Goal: Transaction & Acquisition: Purchase product/service

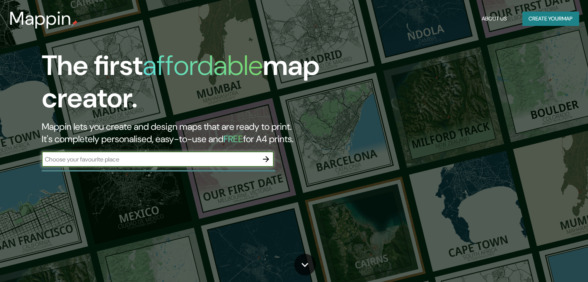
click at [211, 162] on input "text" at bounding box center [150, 159] width 216 height 9
type input "CHIMBOTE"
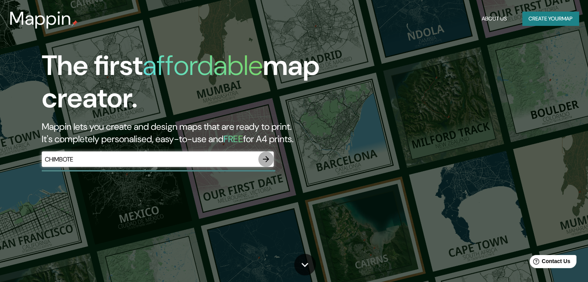
click at [268, 162] on icon "button" at bounding box center [265, 159] width 9 height 9
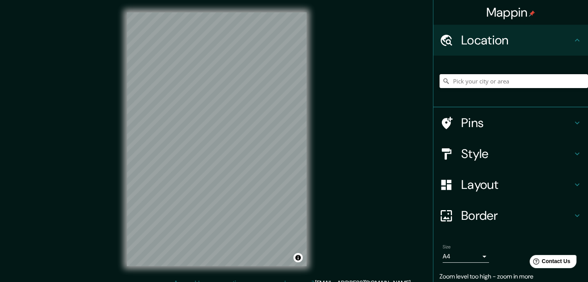
click at [484, 80] on input "Pick your city or area" at bounding box center [514, 81] width 148 height 14
type input "Chimbote, [GEOGRAPHIC_DATA], [GEOGRAPHIC_DATA]"
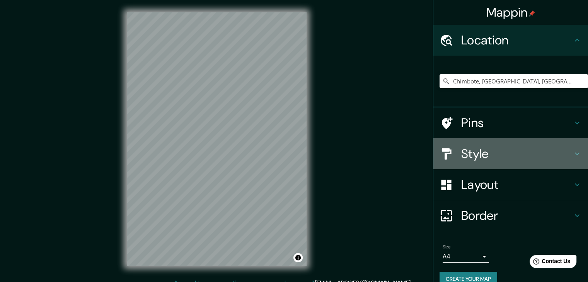
click at [491, 156] on h4 "Style" at bounding box center [516, 153] width 111 height 15
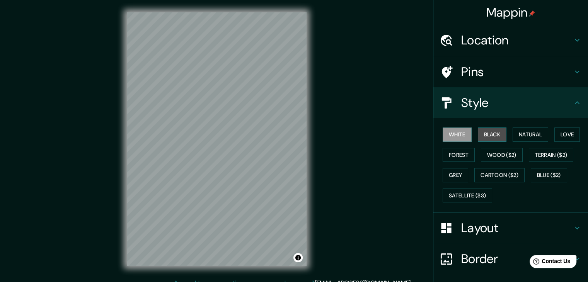
click at [494, 135] on button "Black" at bounding box center [492, 135] width 29 height 14
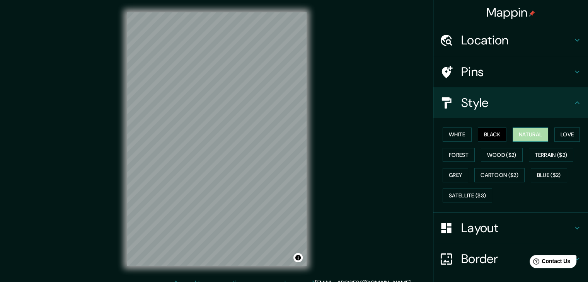
click at [515, 136] on button "Natural" at bounding box center [531, 135] width 36 height 14
click at [554, 135] on button "Love" at bounding box center [567, 135] width 26 height 14
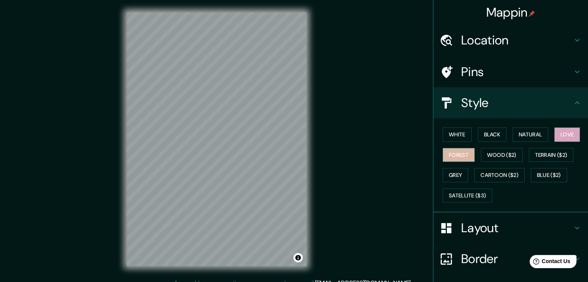
click at [456, 157] on button "Forest" at bounding box center [459, 155] width 32 height 14
click at [498, 157] on button "Wood ($2)" at bounding box center [502, 155] width 42 height 14
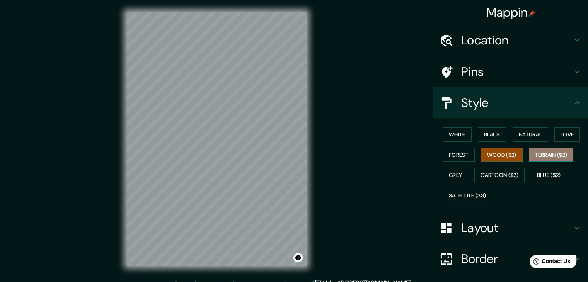
click at [543, 154] on button "Terrain ($2)" at bounding box center [551, 155] width 45 height 14
click at [452, 178] on button "Grey" at bounding box center [456, 175] width 26 height 14
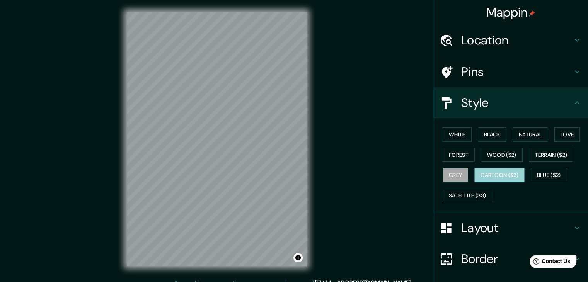
click at [491, 179] on button "Cartoon ($2)" at bounding box center [499, 175] width 50 height 14
click at [532, 173] on button "Blue ($2)" at bounding box center [549, 175] width 36 height 14
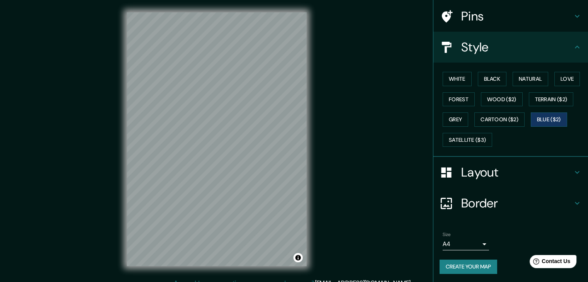
click at [492, 171] on h4 "Layout" at bounding box center [516, 172] width 111 height 15
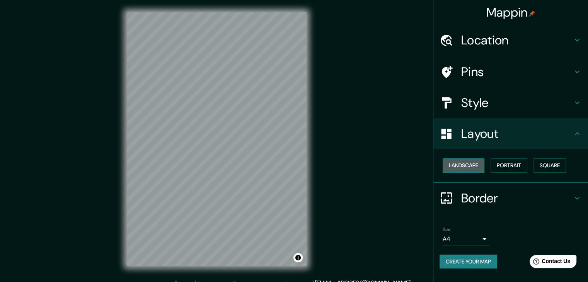
click at [474, 164] on button "Landscape" at bounding box center [464, 165] width 42 height 14
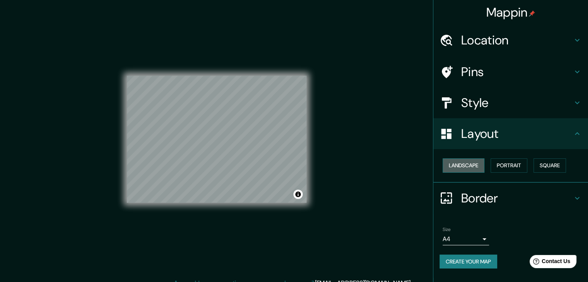
click at [474, 164] on button "Landscape" at bounding box center [464, 165] width 42 height 14
click at [498, 164] on button "Portrait" at bounding box center [509, 165] width 37 height 14
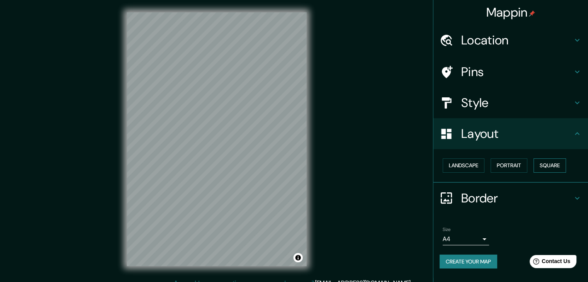
click at [551, 164] on button "Square" at bounding box center [549, 165] width 32 height 14
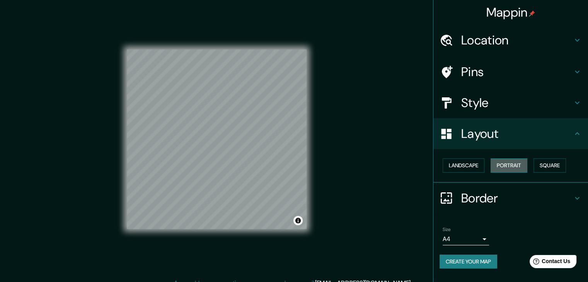
click at [519, 167] on button "Portrait" at bounding box center [509, 165] width 37 height 14
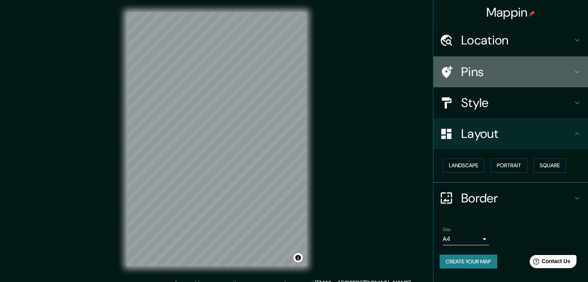
click at [490, 69] on h4 "Pins" at bounding box center [516, 71] width 111 height 15
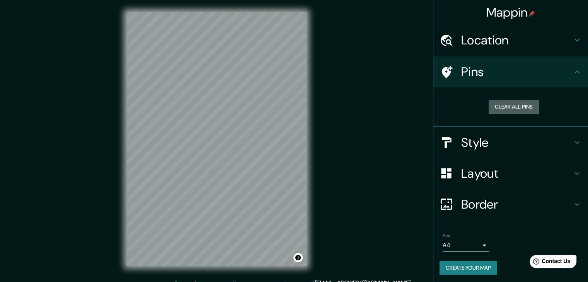
click at [513, 106] on button "Clear all pins" at bounding box center [514, 107] width 50 height 14
drag, startPoint x: 480, startPoint y: 110, endPoint x: 472, endPoint y: 111, distance: 7.7
click at [472, 111] on div "Clear all pins" at bounding box center [514, 107] width 136 height 14
click at [489, 111] on button "Clear all pins" at bounding box center [514, 107] width 50 height 14
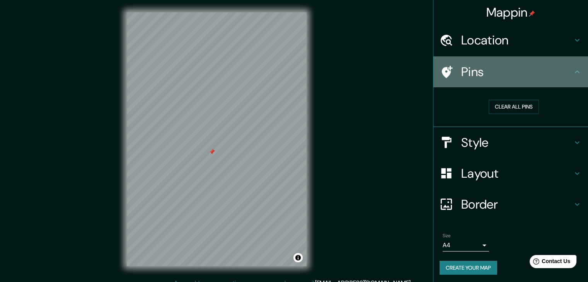
click at [442, 73] on icon at bounding box center [447, 72] width 11 height 12
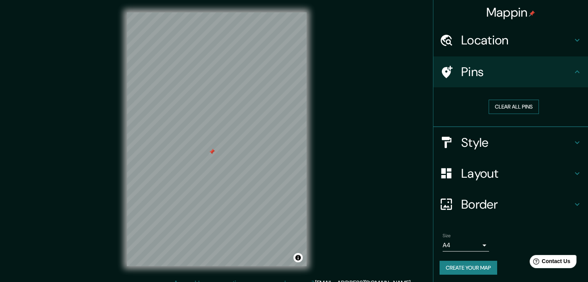
click at [500, 105] on button "Clear all pins" at bounding box center [514, 107] width 50 height 14
click at [515, 102] on button "Clear all pins" at bounding box center [514, 107] width 50 height 14
